Goal: Transaction & Acquisition: Download file/media

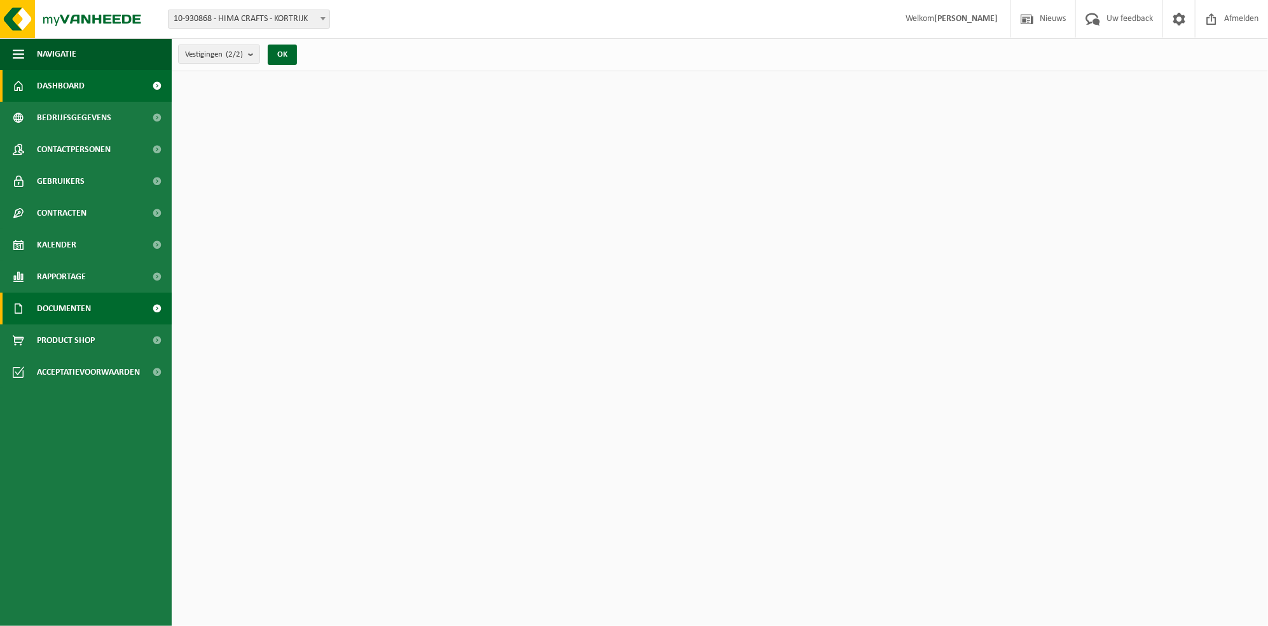
click at [76, 305] on span "Documenten" at bounding box center [64, 309] width 54 height 32
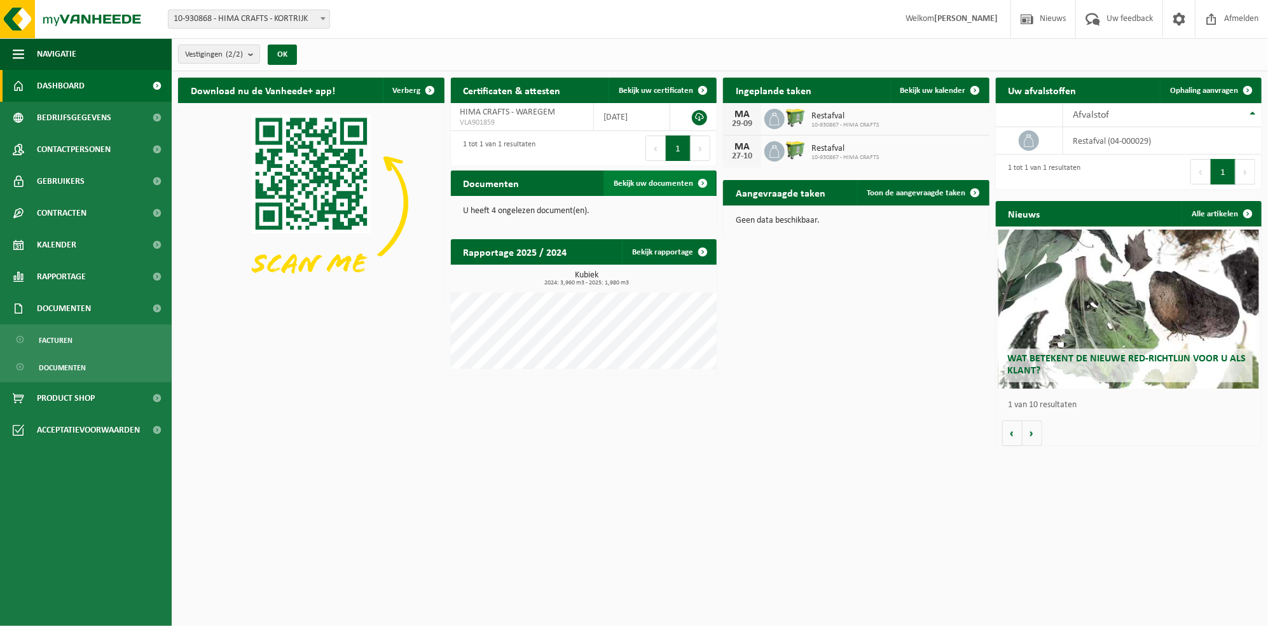
drag, startPoint x: 562, startPoint y: 209, endPoint x: 634, endPoint y: 193, distance: 74.2
click at [563, 209] on p "U heeft 4 ongelezen document(en)." at bounding box center [584, 211] width 241 height 9
click at [647, 189] on link "Bekijk uw documenten" at bounding box center [660, 182] width 112 height 25
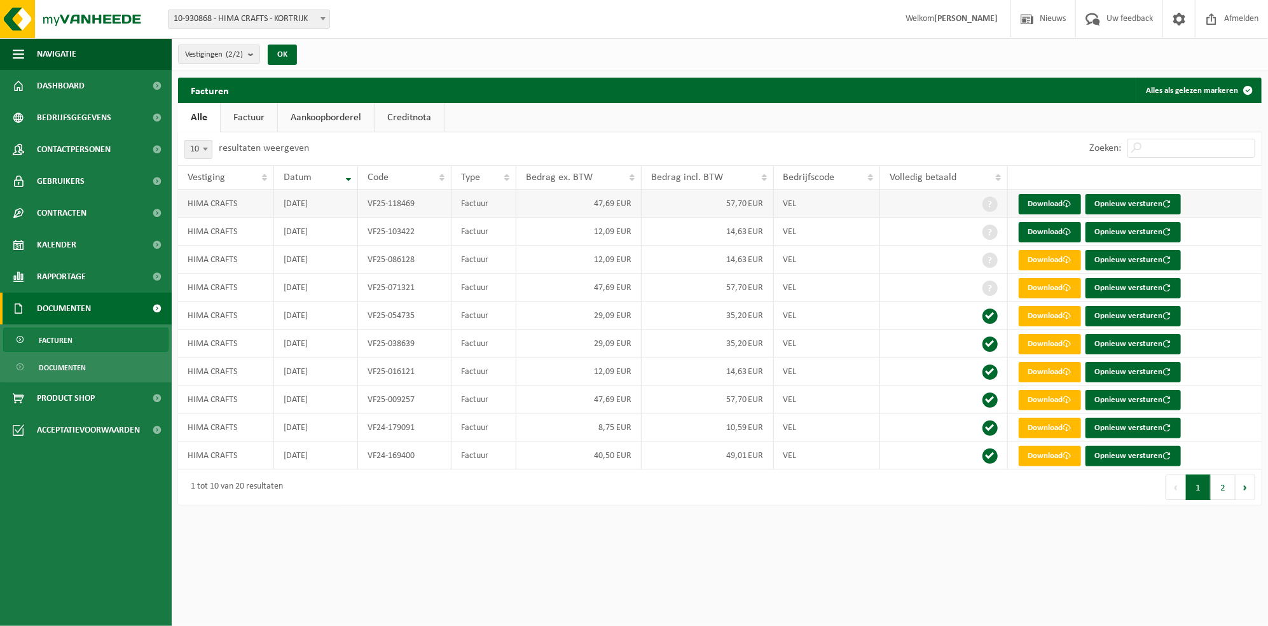
drag, startPoint x: 296, startPoint y: 204, endPoint x: 330, endPoint y: 204, distance: 34.3
click at [330, 204] on td "[DATE]" at bounding box center [316, 204] width 85 height 28
click at [498, 130] on ul "Alle Factuur Aankoopborderel Creditnota" at bounding box center [720, 117] width 1084 height 29
click at [1055, 285] on link "Download" at bounding box center [1050, 288] width 62 height 20
click at [1042, 258] on link "Download" at bounding box center [1050, 260] width 62 height 20
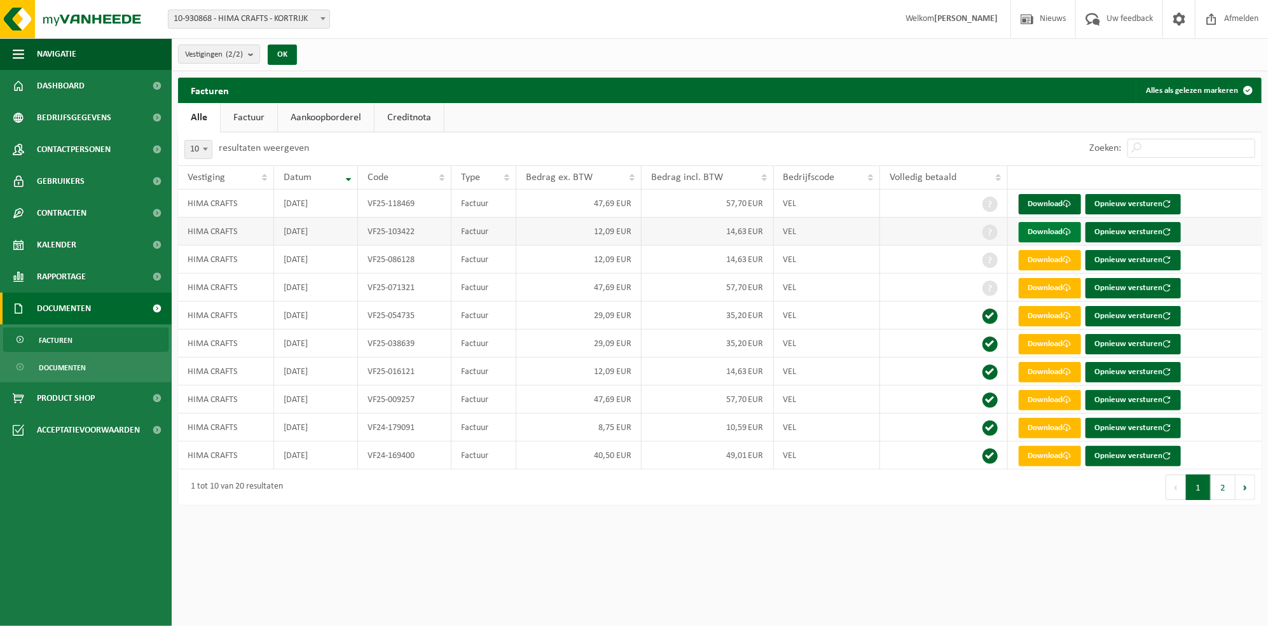
click at [1059, 234] on link "Download" at bounding box center [1050, 232] width 62 height 20
